Goal: Task Accomplishment & Management: Manage account settings

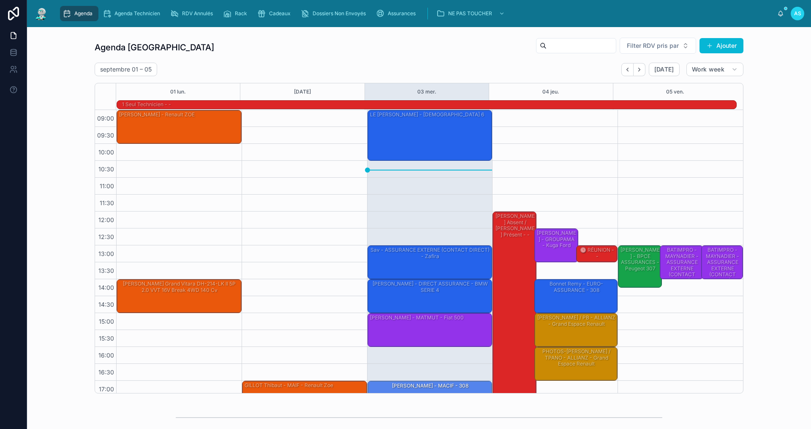
scroll to position [22, 0]
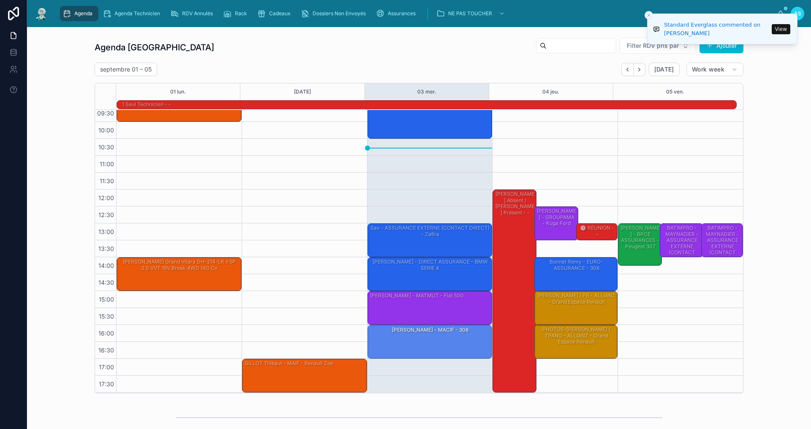
drag, startPoint x: 414, startPoint y: 174, endPoint x: 432, endPoint y: 340, distance: 167.0
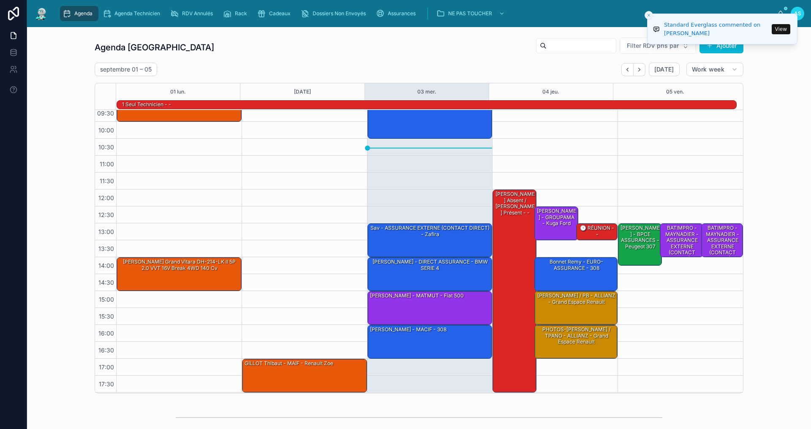
click at [777, 27] on button "View" at bounding box center [781, 29] width 19 height 10
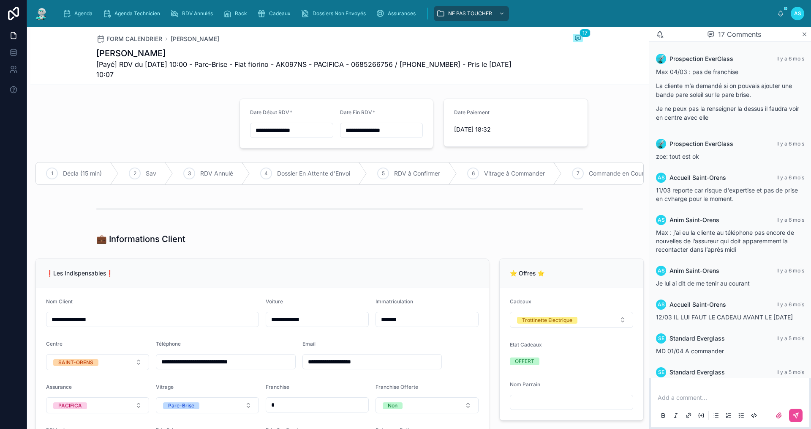
scroll to position [463, 0]
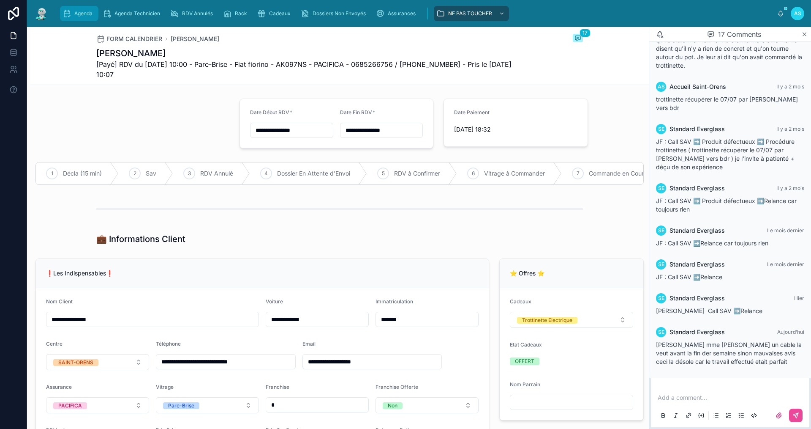
click at [85, 13] on span "Agenda" at bounding box center [83, 13] width 18 height 7
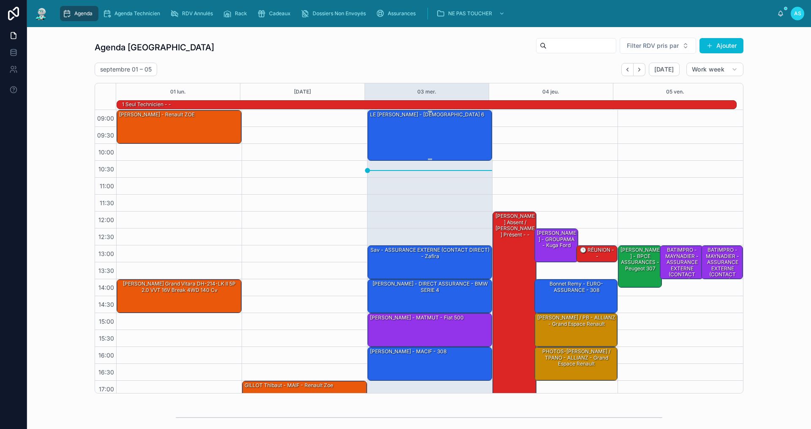
click at [432, 149] on div "LE [PERSON_NAME] - [DEMOGRAPHIC_DATA] 6" at bounding box center [430, 134] width 123 height 49
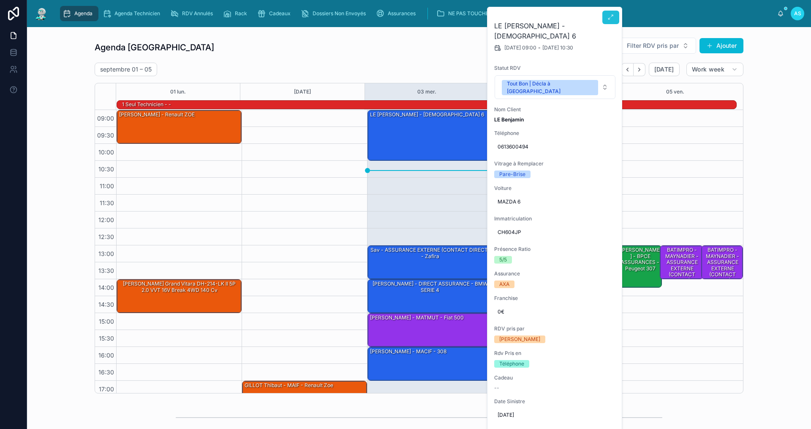
click at [607, 16] on button at bounding box center [611, 18] width 17 height 14
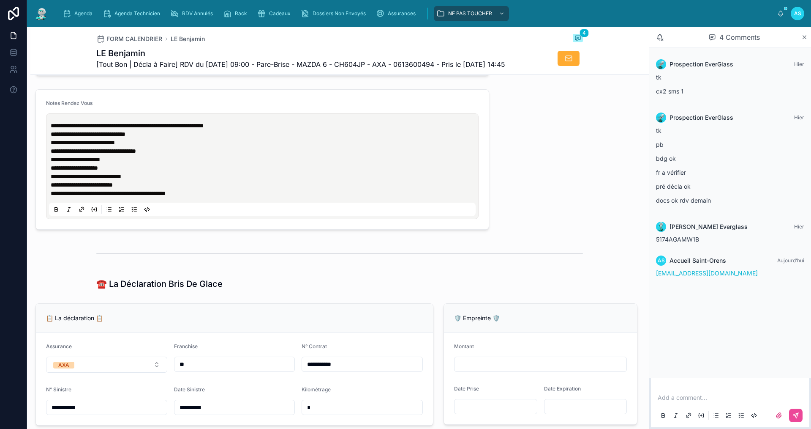
scroll to position [549, 0]
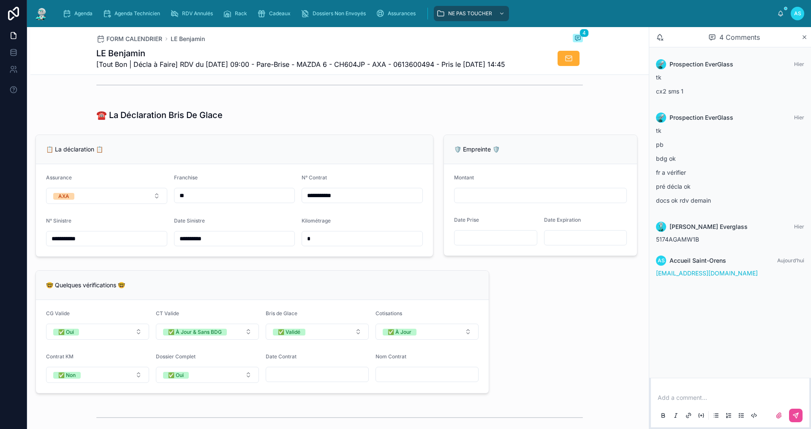
click at [334, 121] on div "☎️ La Déclaration Bris De Glace" at bounding box center [339, 115] width 487 height 12
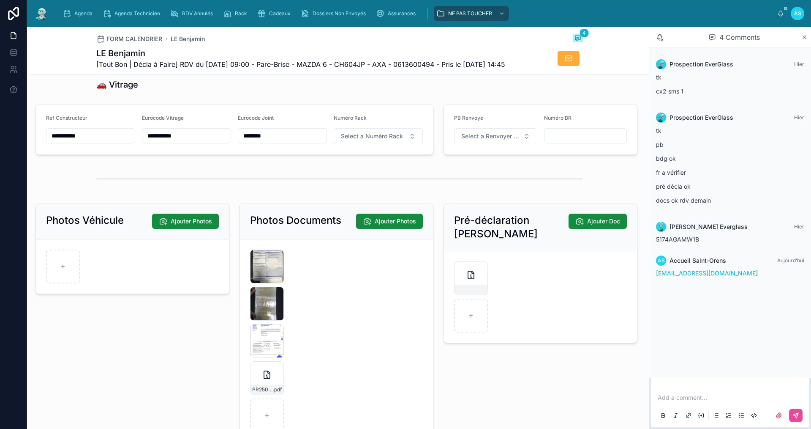
scroll to position [1183, 0]
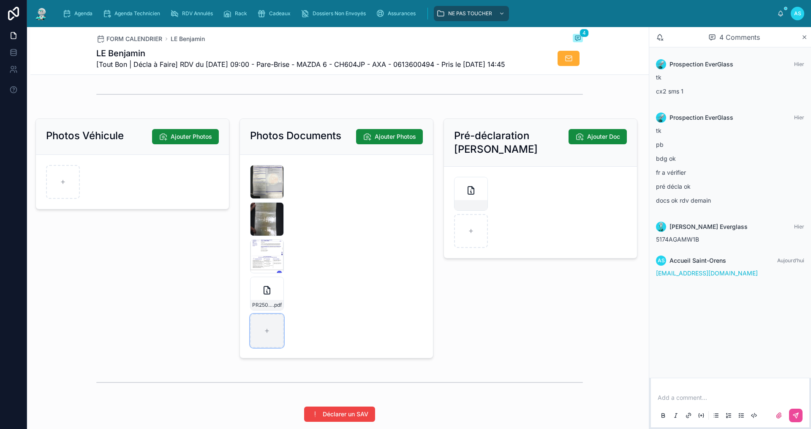
click at [272, 347] on div at bounding box center [267, 331] width 34 height 34
type input "**********"
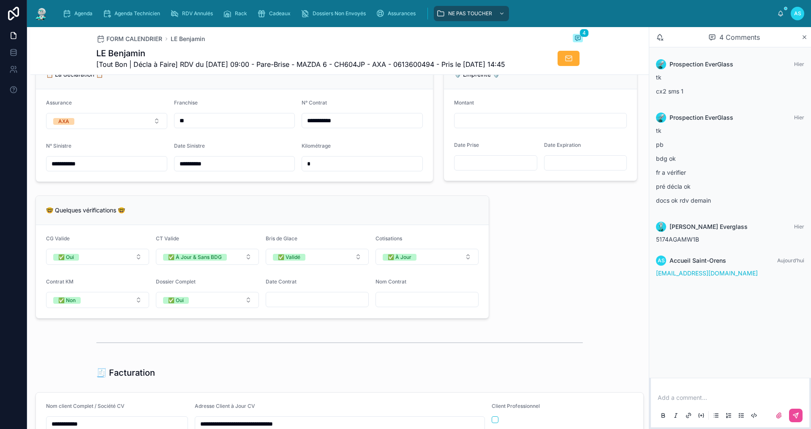
scroll to position [549, 0]
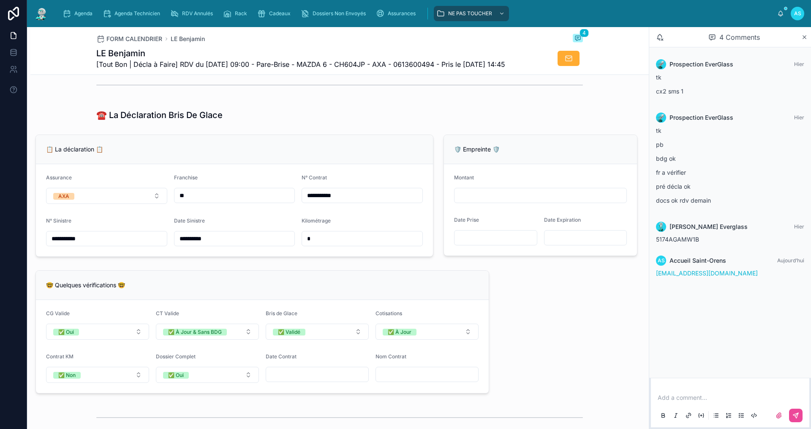
click at [351, 244] on input "text" at bounding box center [362, 238] width 120 height 12
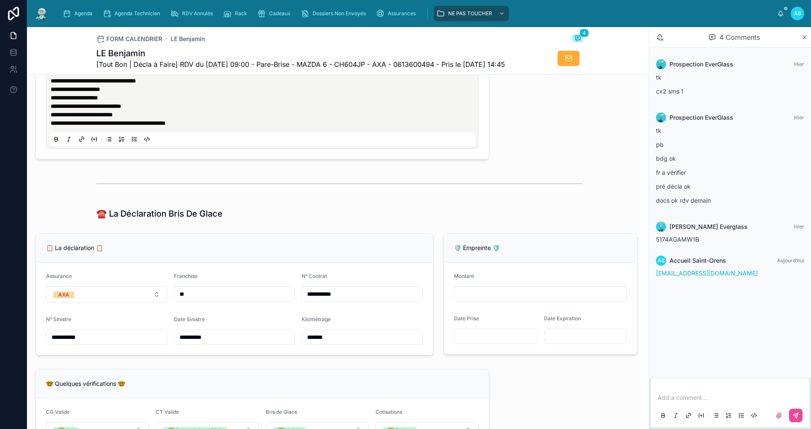
scroll to position [338, 0]
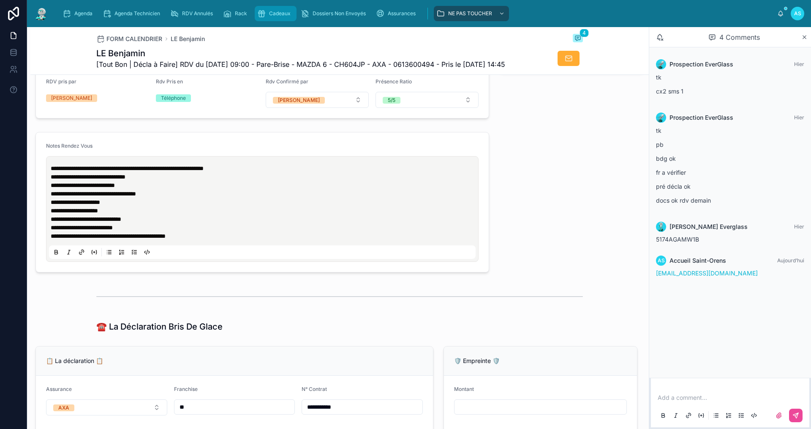
type input "******"
click at [275, 12] on span "Cadeaux" at bounding box center [280, 13] width 22 height 7
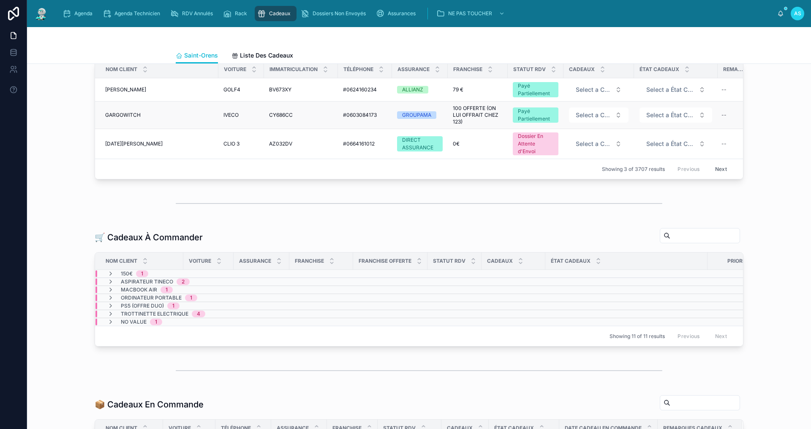
scroll to position [85, 0]
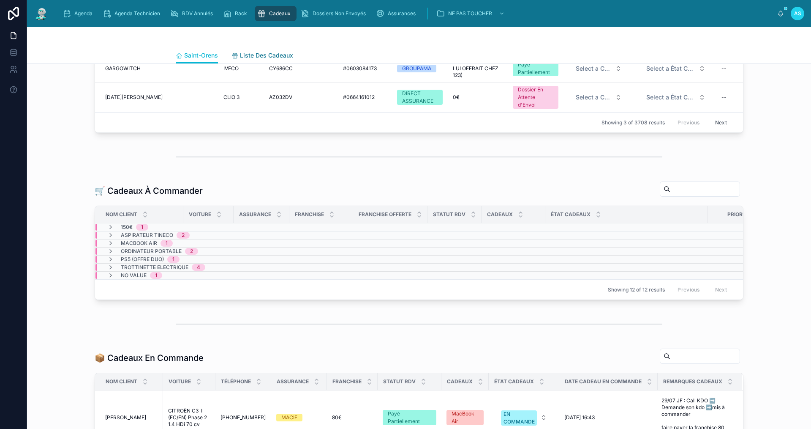
click at [260, 52] on span "Liste Des Cadeaux" at bounding box center [266, 55] width 53 height 8
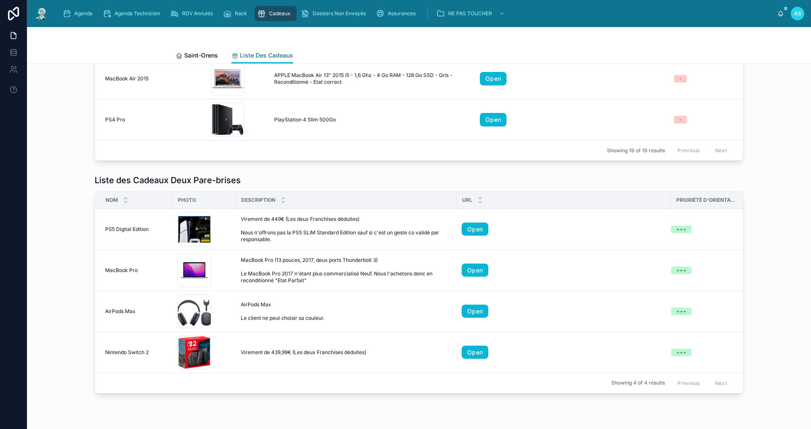
scroll to position [329, 0]
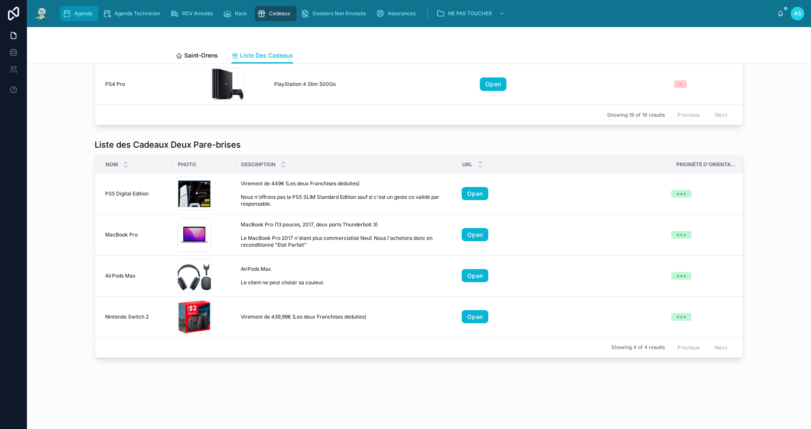
click at [82, 16] on span "Agenda" at bounding box center [83, 13] width 18 height 7
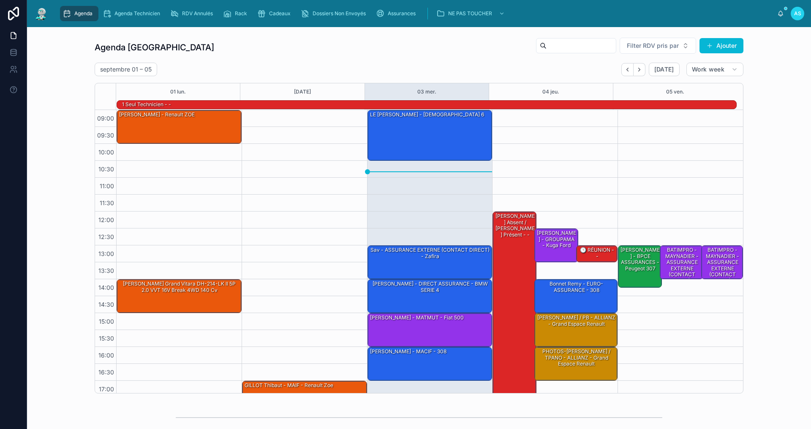
click at [284, 63] on div "[DATE] – [DATE] [DATE] Work week" at bounding box center [419, 70] width 649 height 14
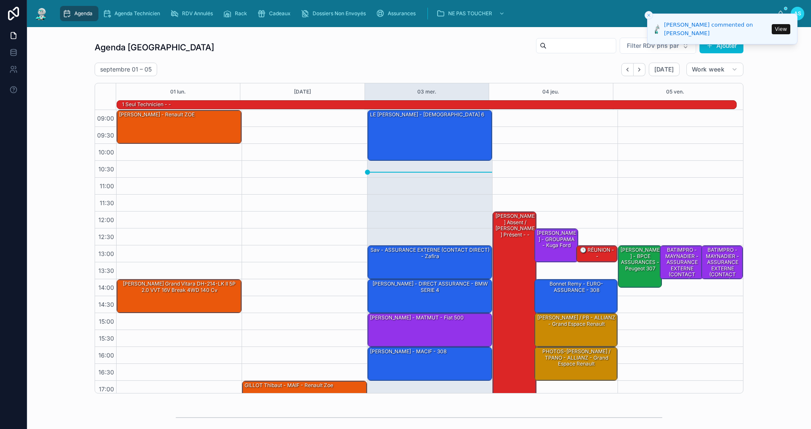
click at [781, 26] on button "View" at bounding box center [781, 29] width 19 height 10
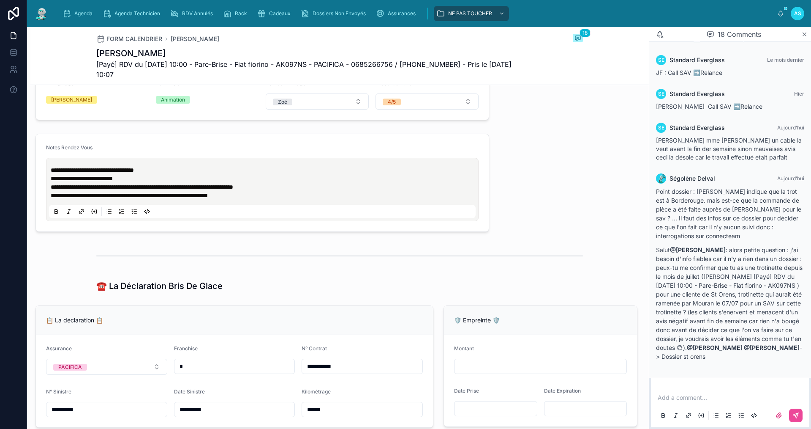
scroll to position [380, 0]
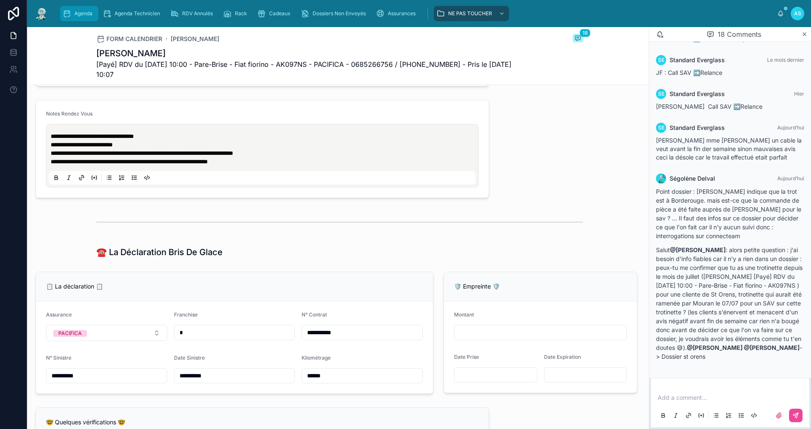
click at [74, 18] on div "Agenda" at bounding box center [79, 14] width 33 height 14
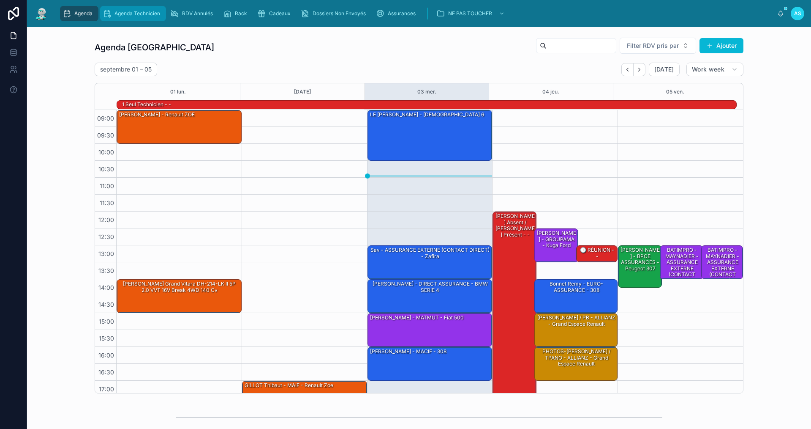
click at [148, 6] on link "Agenda Technicien" at bounding box center [133, 13] width 66 height 15
